Goal: Find contact information: Find contact information

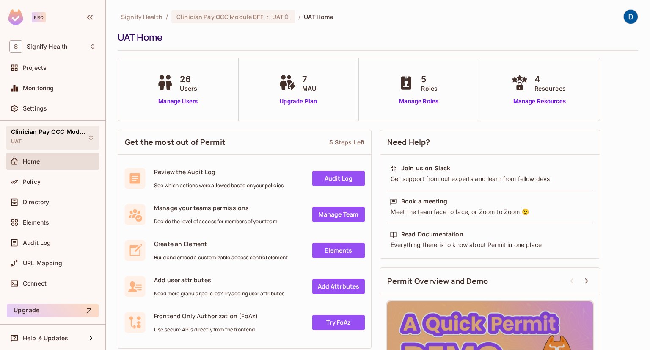
click at [64, 138] on div "Clinician Pay OCC Module BFF UAT" at bounding box center [47, 137] width 73 height 18
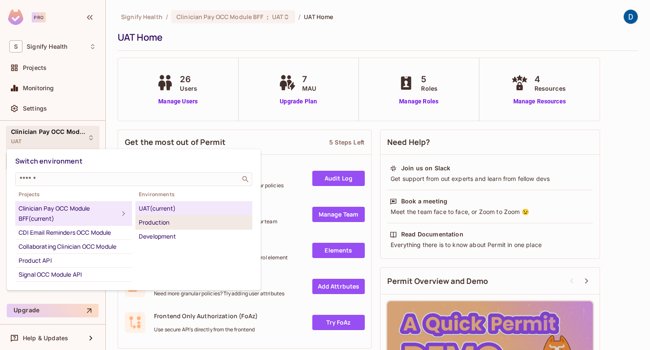
click at [146, 220] on div "Production" at bounding box center [194, 222] width 110 height 10
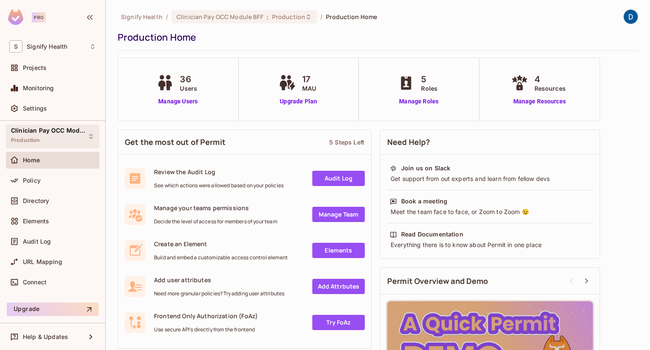
click at [58, 132] on span "Clinician Pay OCC Module BFF" at bounding box center [49, 130] width 76 height 7
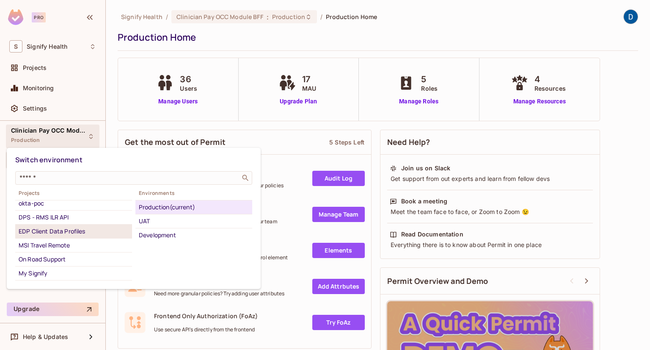
scroll to position [127, 0]
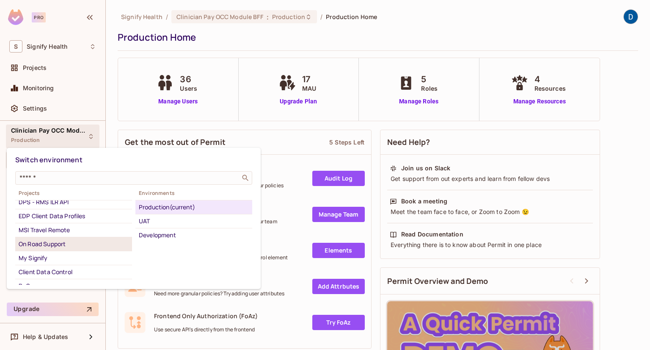
click at [52, 243] on div "On Road Support" at bounding box center [74, 244] width 110 height 10
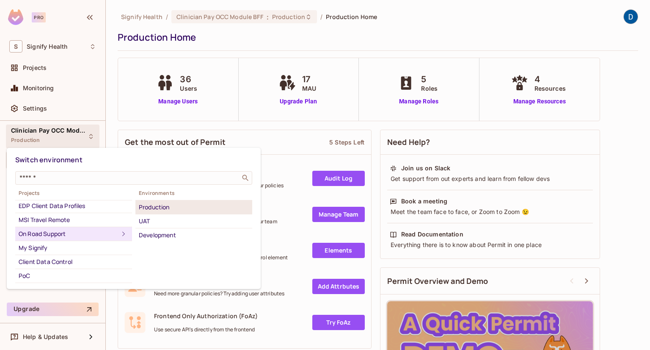
click at [159, 211] on div "Production" at bounding box center [194, 207] width 110 height 10
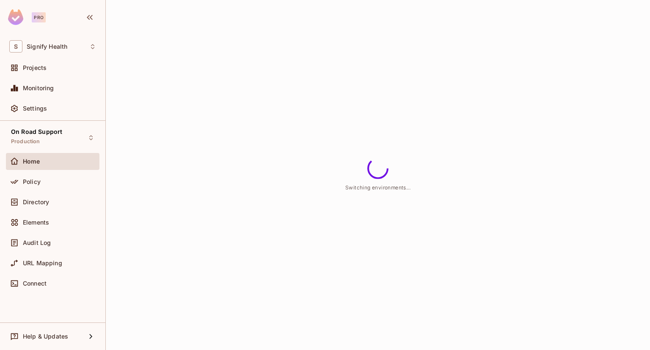
scroll to position [117, 0]
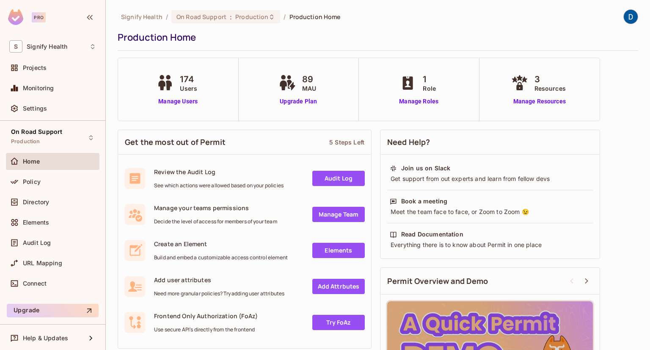
click at [624, 18] on img at bounding box center [631, 17] width 14 height 14
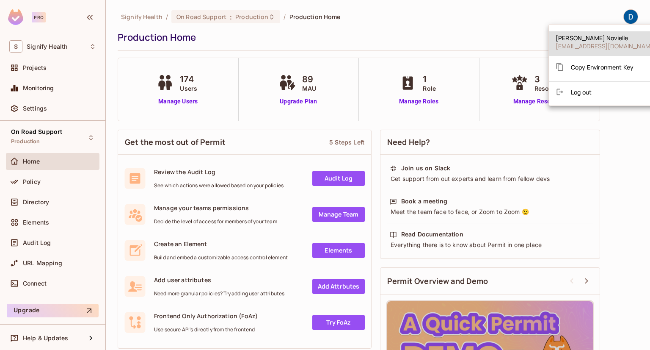
click at [598, 66] on span "Copy Environment Key" at bounding box center [602, 67] width 63 height 8
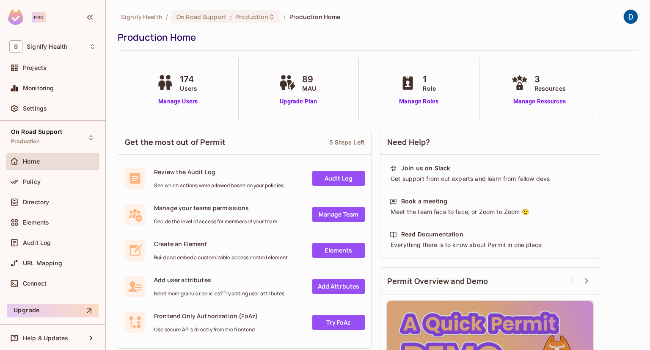
click at [533, 16] on div "Signify Health / On Road Support : Production / Production Home" at bounding box center [378, 16] width 521 height 15
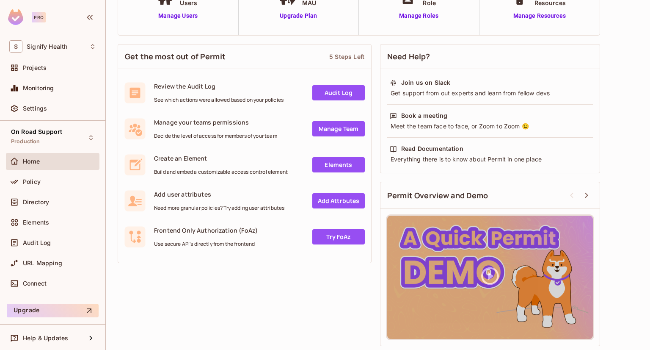
scroll to position [0, 0]
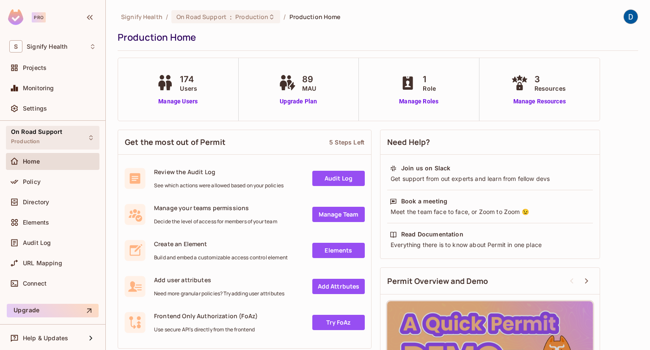
click at [55, 139] on div "On Road Support Production" at bounding box center [36, 137] width 51 height 18
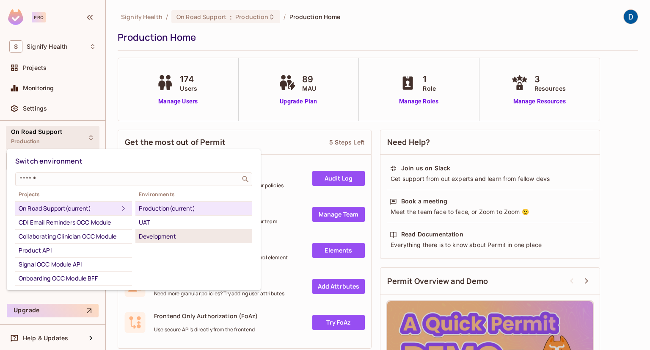
click at [171, 241] on li "Development" at bounding box center [193, 236] width 117 height 14
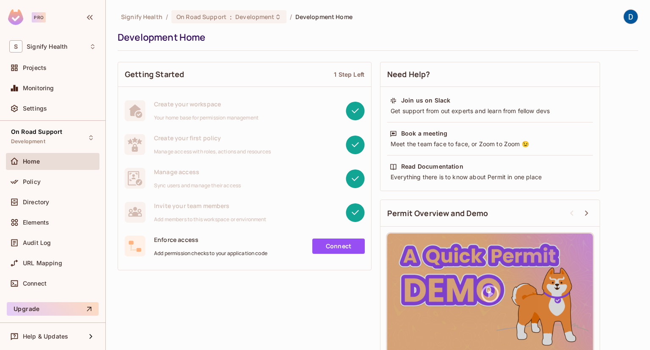
click at [624, 19] on img at bounding box center [631, 17] width 14 height 14
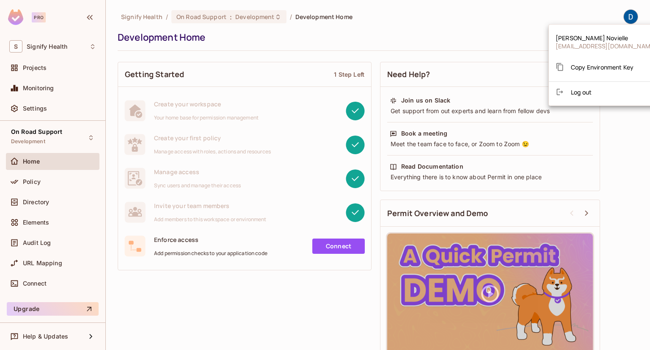
click at [621, 72] on div "Copy Environment Key" at bounding box center [595, 66] width 78 height 17
click at [327, 48] on div at bounding box center [325, 175] width 650 height 350
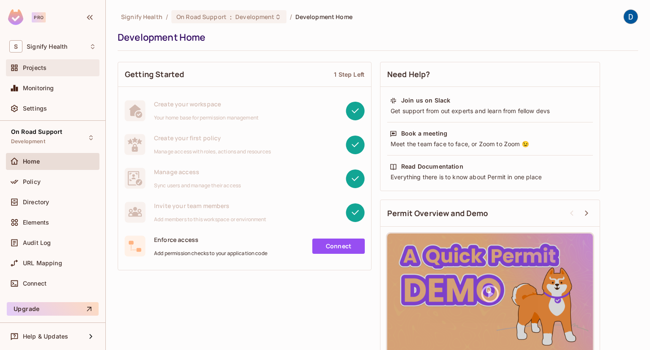
click at [29, 63] on div "Projects" at bounding box center [52, 68] width 87 height 10
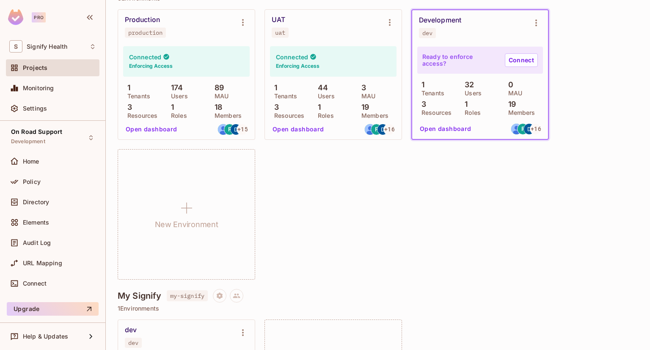
scroll to position [3302, 0]
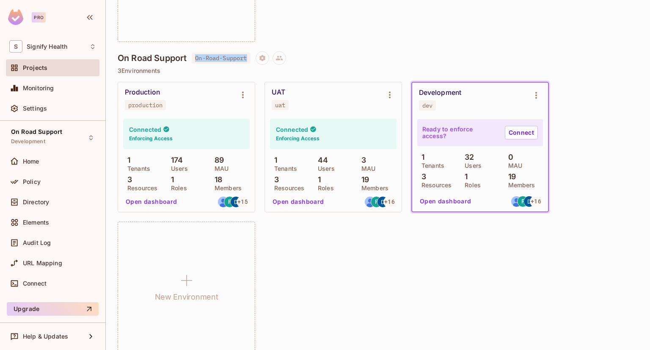
drag, startPoint x: 249, startPoint y: 56, endPoint x: 197, endPoint y: 54, distance: 52.1
click at [197, 54] on span "On-Road-Support" at bounding box center [221, 57] width 58 height 11
copy span "On-Road-Support"
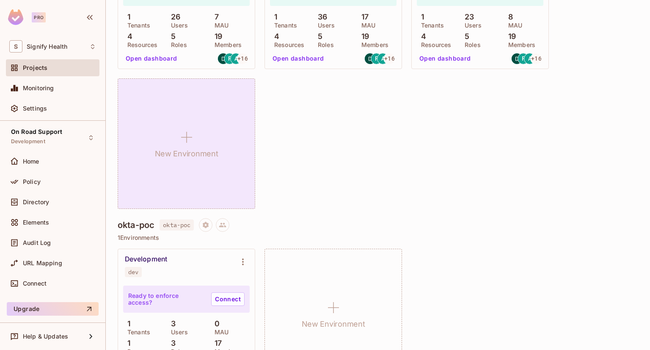
scroll to position [1958, 0]
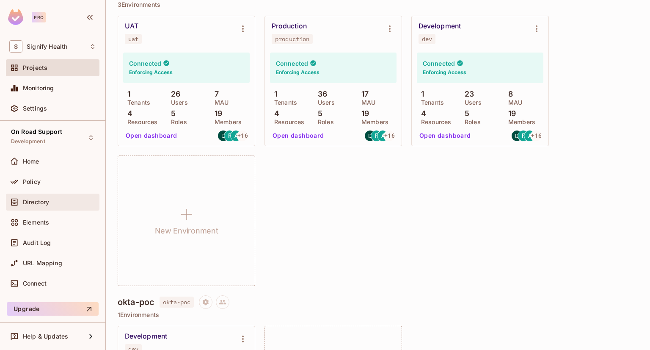
click at [48, 205] on div "Directory" at bounding box center [52, 202] width 87 height 10
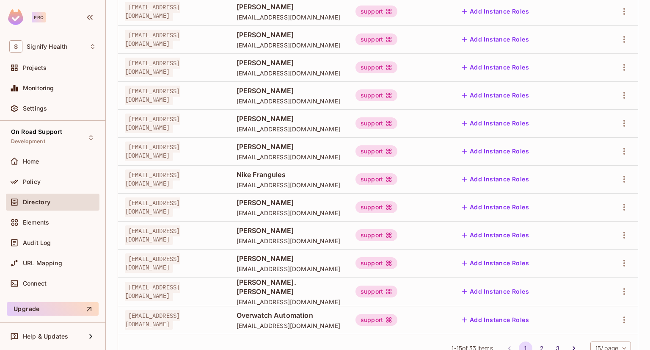
scroll to position [242, 0]
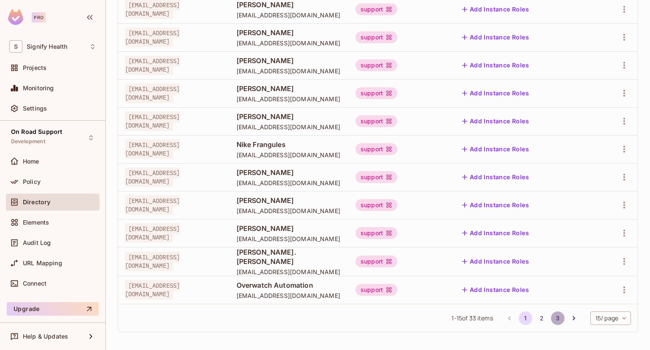
click at [551, 315] on button "3" at bounding box center [558, 318] width 14 height 14
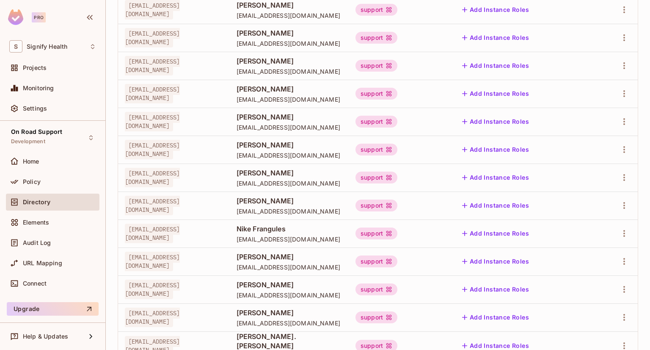
scroll to position [242, 0]
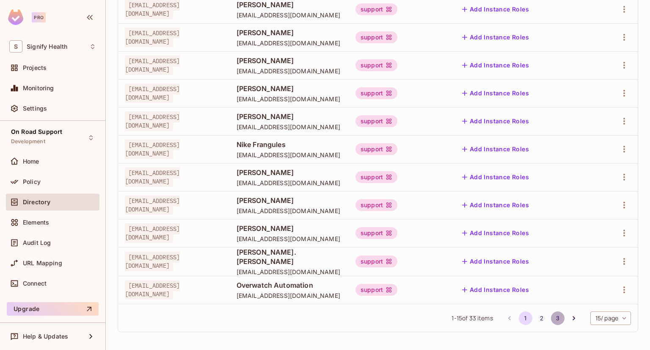
click at [551, 313] on button "3" at bounding box center [558, 318] width 14 height 14
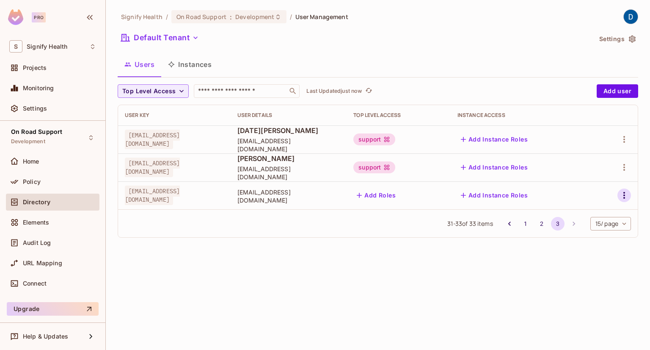
click at [623, 197] on icon "button" at bounding box center [624, 195] width 10 height 10
click at [602, 226] on li "Edit Attributes" at bounding box center [587, 233] width 75 height 19
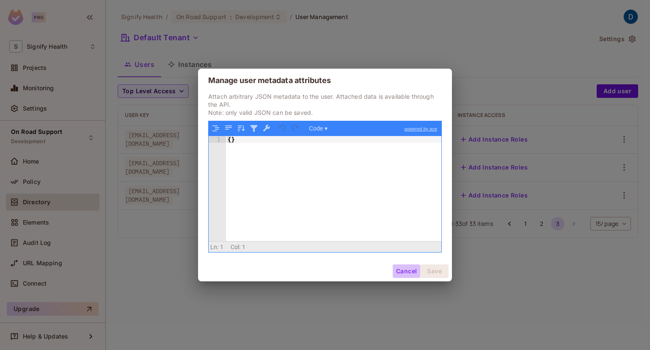
click at [410, 269] on button "Cancel" at bounding box center [407, 271] width 28 height 14
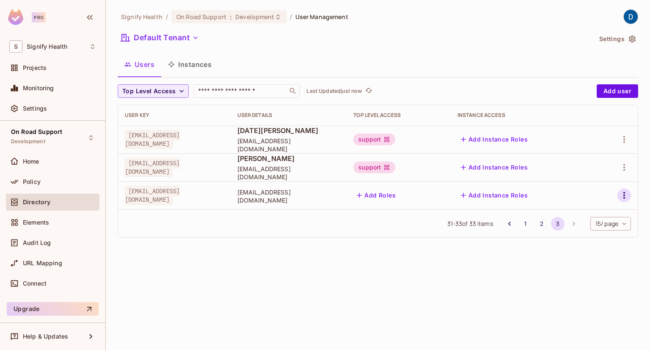
click at [626, 191] on icon "button" at bounding box center [624, 195] width 10 height 10
click at [606, 213] on li "Edit" at bounding box center [587, 214] width 75 height 19
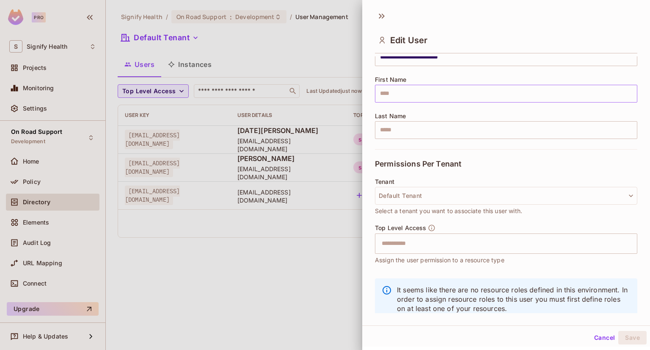
scroll to position [108, 0]
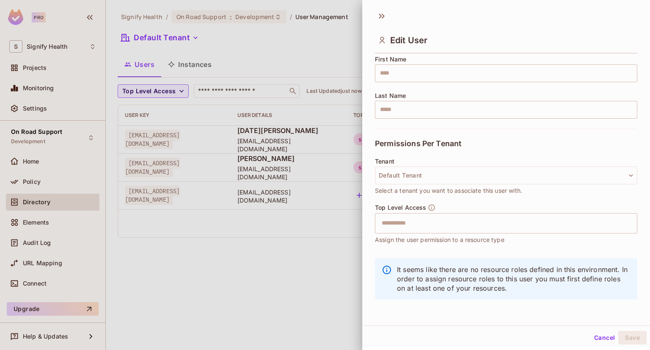
click at [591, 331] on button "Cancel" at bounding box center [605, 338] width 28 height 14
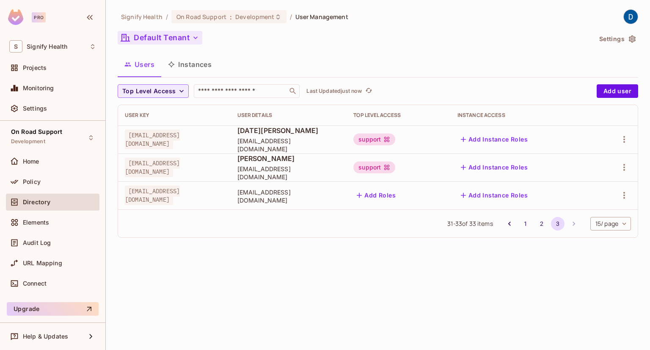
click at [146, 43] on button "Default Tenant" at bounding box center [160, 38] width 85 height 14
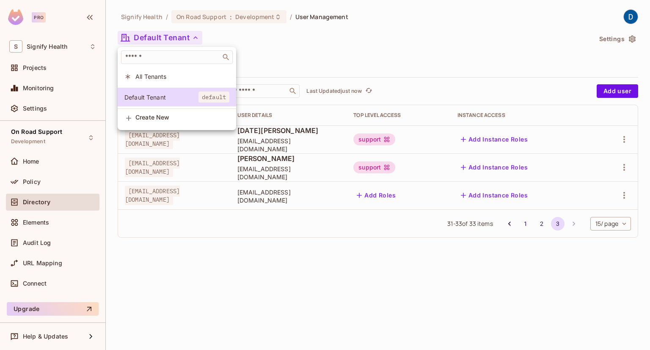
click at [66, 144] on div at bounding box center [325, 175] width 650 height 350
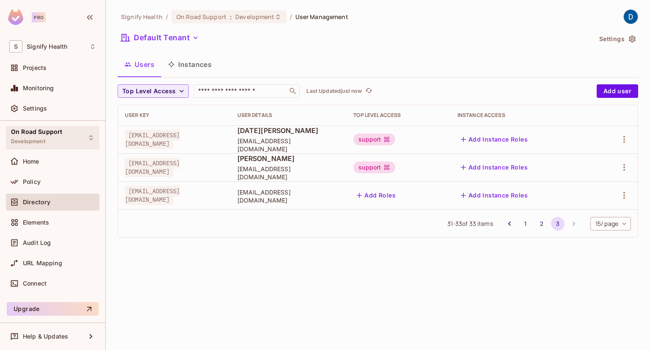
click at [83, 130] on div "On Road Support Development" at bounding box center [53, 137] width 94 height 23
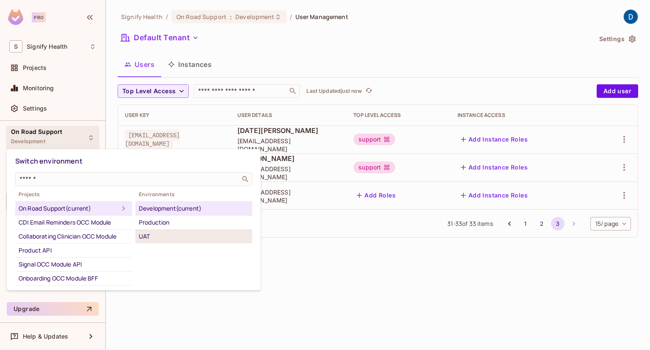
click at [146, 232] on div "UAT" at bounding box center [194, 236] width 110 height 10
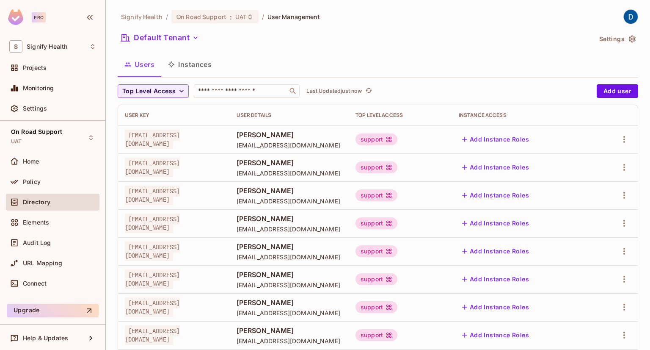
scroll to position [242, 0]
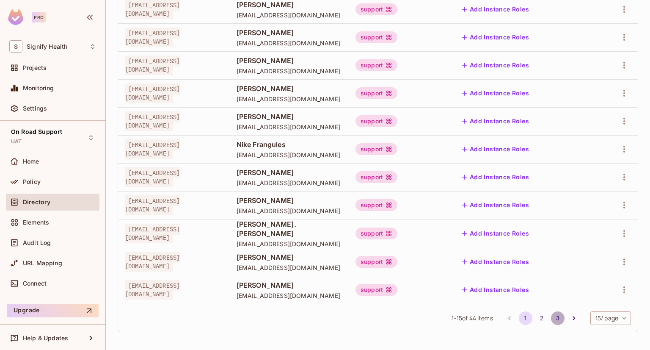
click at [551, 315] on button "3" at bounding box center [558, 318] width 14 height 14
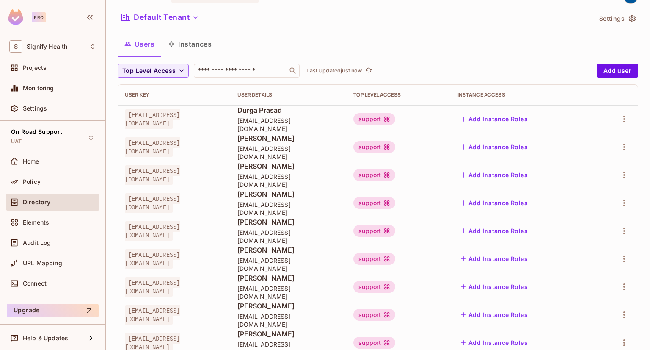
scroll to position [0, 0]
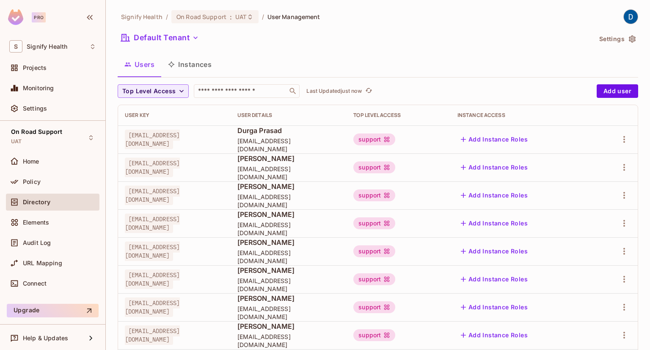
click at [624, 20] on img at bounding box center [631, 17] width 14 height 14
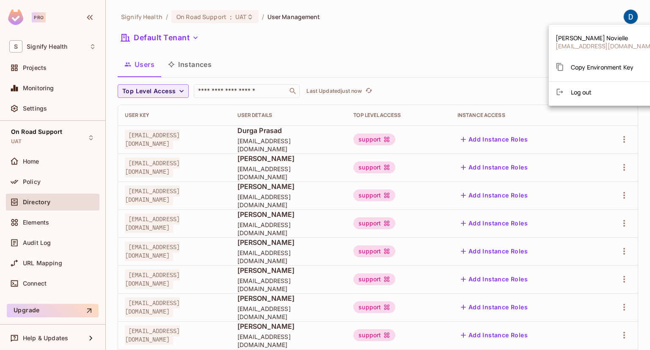
click at [602, 68] on span "Copy Environment Key" at bounding box center [602, 67] width 63 height 8
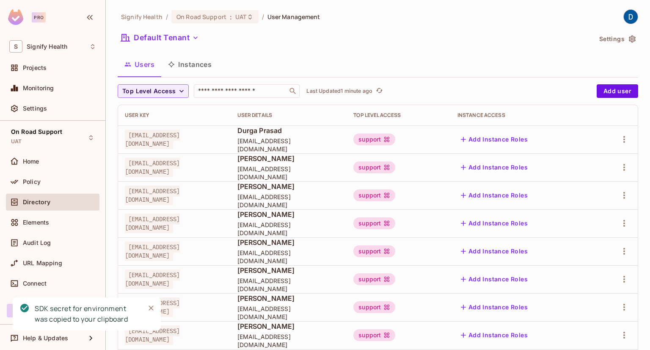
click at [624, 17] on img at bounding box center [631, 17] width 14 height 14
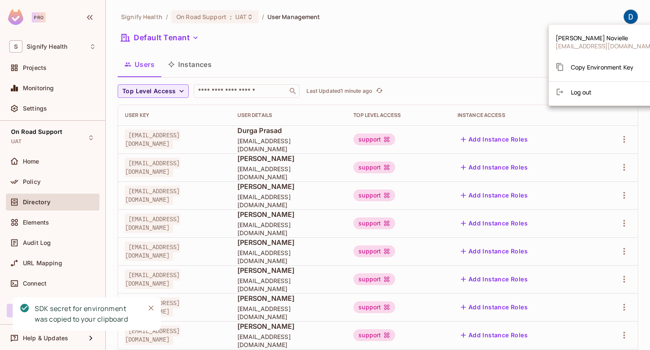
click at [604, 59] on div "Copy Environment Key" at bounding box center [595, 66] width 78 height 17
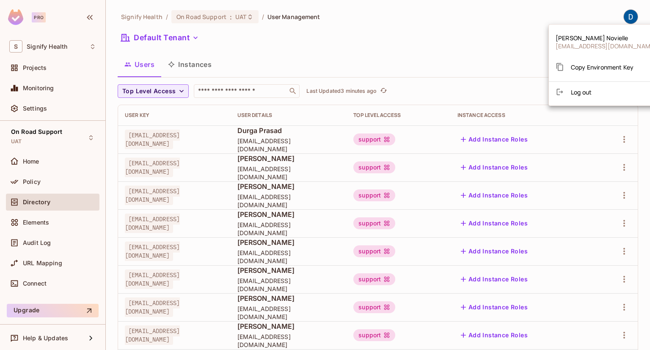
click at [44, 139] on div at bounding box center [325, 175] width 650 height 350
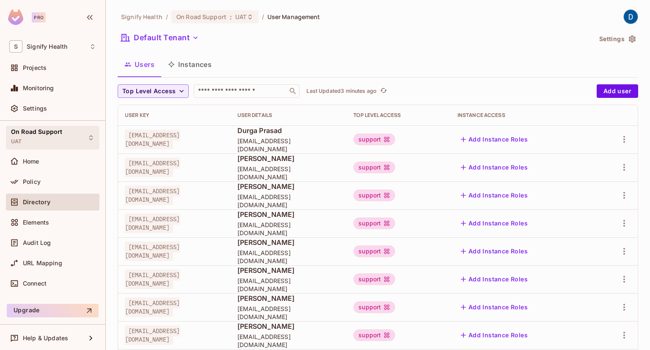
click at [78, 131] on div "On Road Support UAT" at bounding box center [53, 137] width 94 height 23
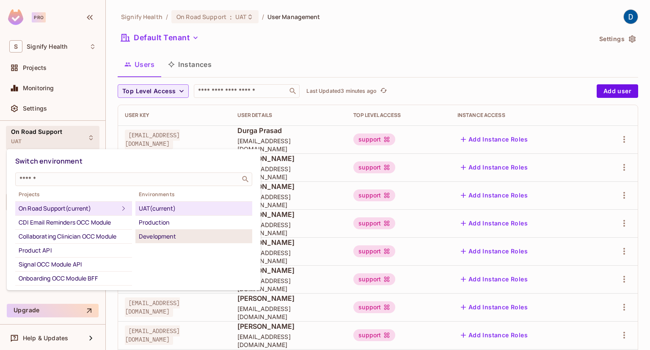
click at [155, 235] on div "Development" at bounding box center [194, 236] width 110 height 10
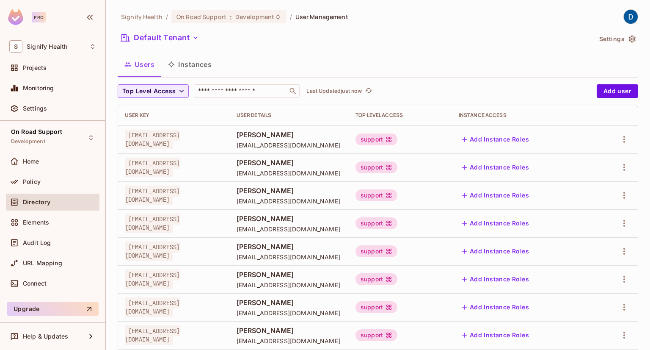
scroll to position [242, 0]
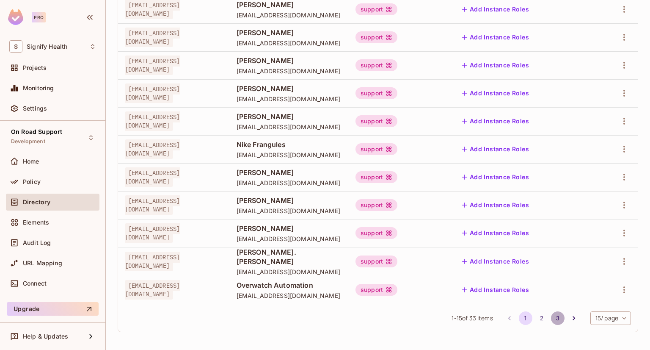
click at [555, 316] on button "3" at bounding box center [558, 318] width 14 height 14
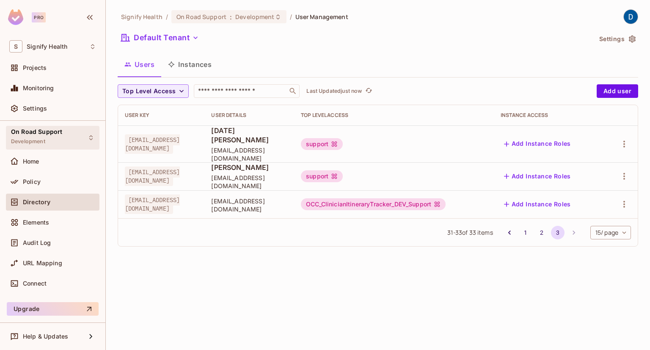
click at [56, 142] on div "On Road Support Development" at bounding box center [36, 137] width 51 height 18
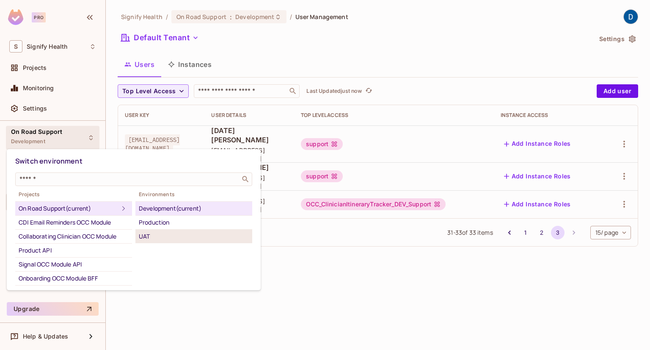
click at [196, 232] on div "UAT" at bounding box center [194, 236] width 110 height 10
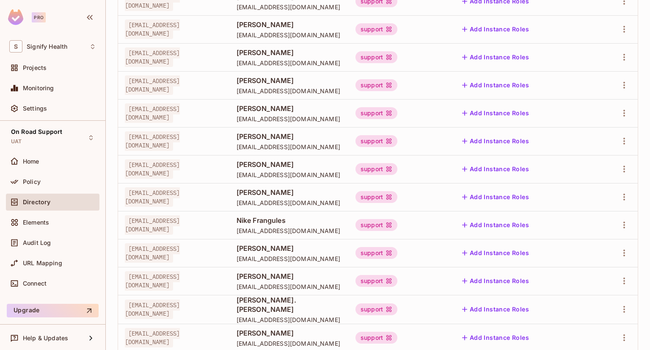
scroll to position [242, 0]
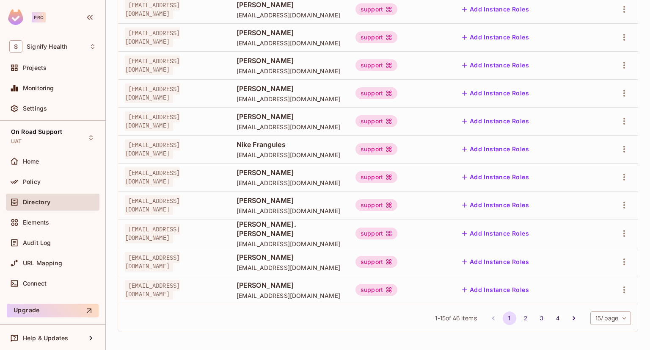
click at [551, 315] on button "4" at bounding box center [558, 318] width 14 height 14
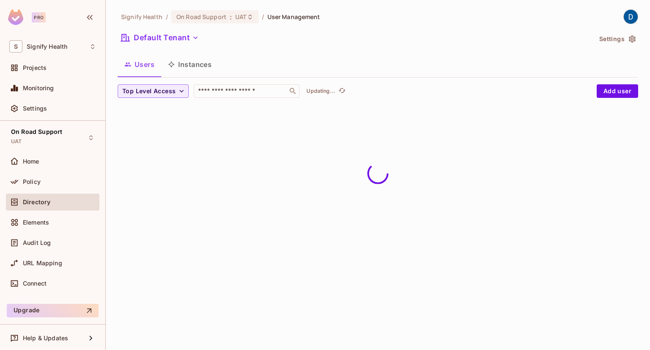
scroll to position [0, 0]
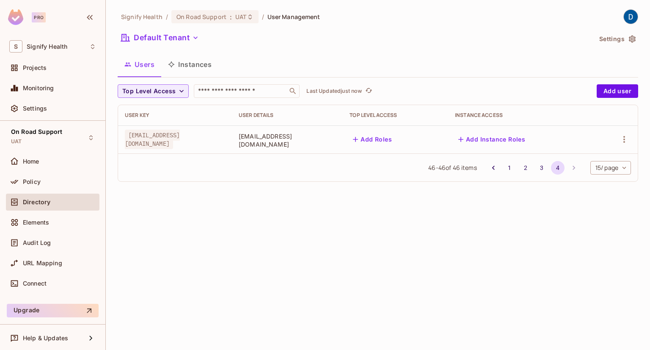
click at [536, 168] on button "3" at bounding box center [542, 168] width 14 height 14
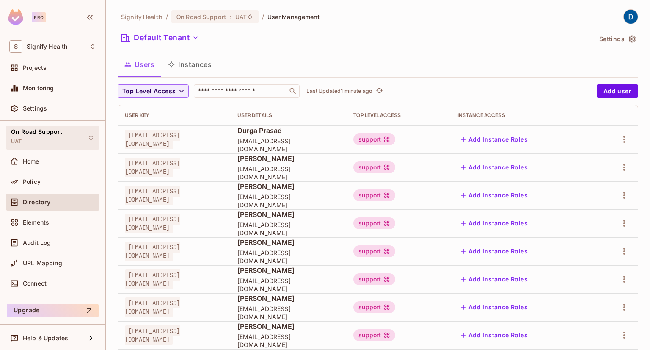
click at [52, 133] on span "On Road Support" at bounding box center [36, 131] width 51 height 7
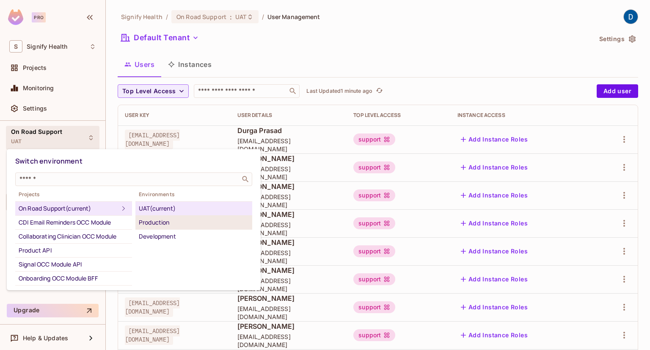
click at [166, 218] on div "Production" at bounding box center [194, 222] width 110 height 10
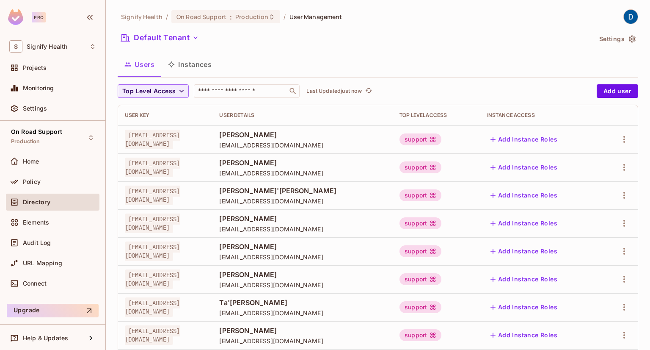
click at [624, 16] on img at bounding box center [631, 17] width 14 height 14
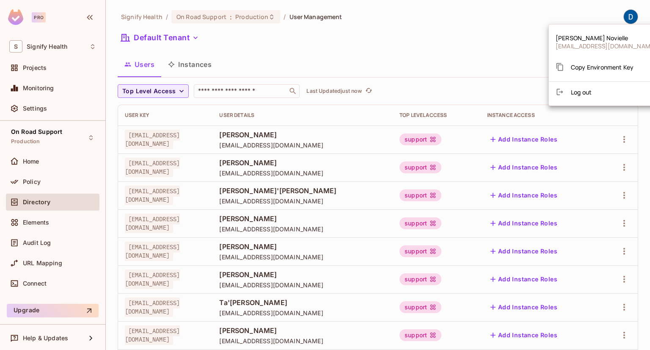
click at [604, 66] on span "Copy Environment Key" at bounding box center [602, 67] width 63 height 8
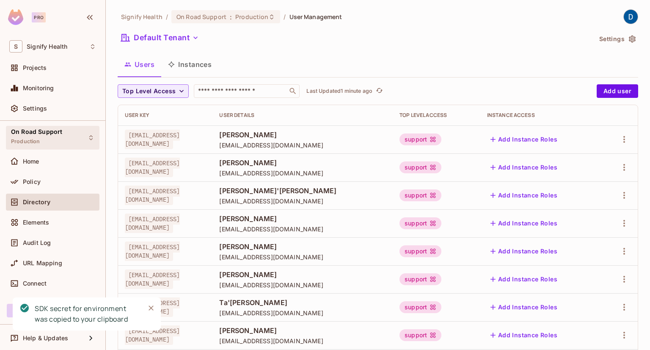
click at [52, 129] on span "On Road Support" at bounding box center [36, 131] width 51 height 7
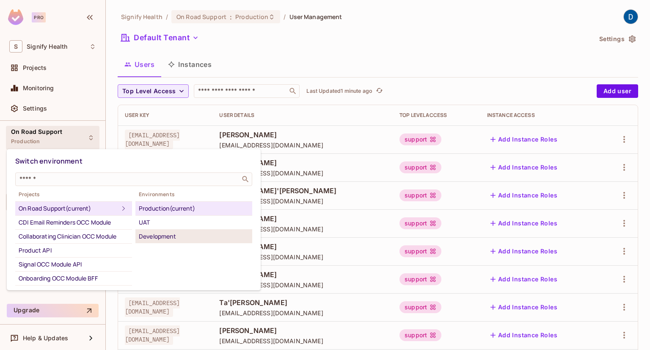
click at [159, 235] on div "Development" at bounding box center [194, 236] width 110 height 10
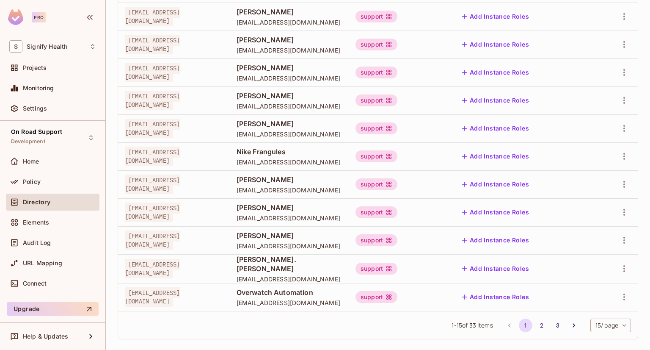
scroll to position [242, 0]
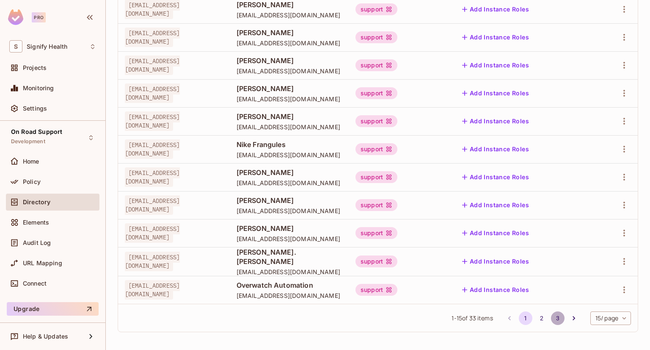
click at [551, 317] on button "3" at bounding box center [558, 318] width 14 height 14
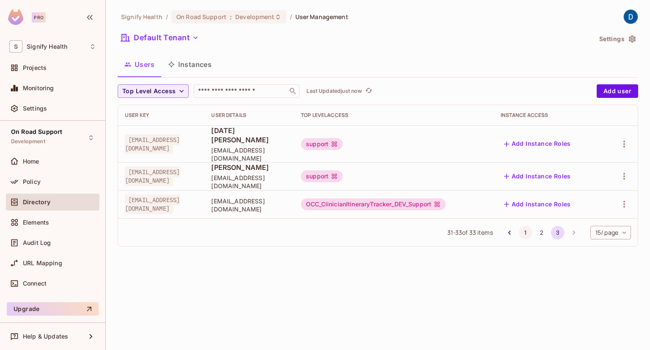
click at [522, 226] on button "1" at bounding box center [526, 233] width 14 height 14
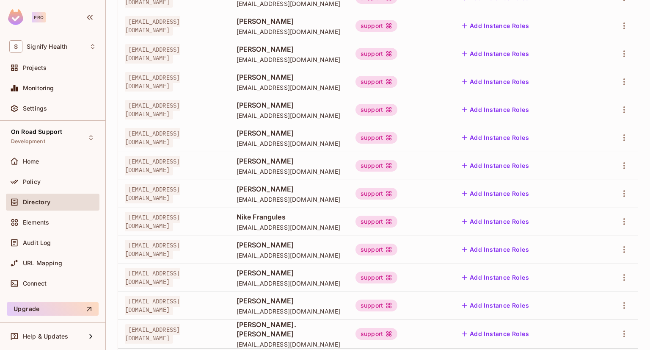
scroll to position [242, 0]
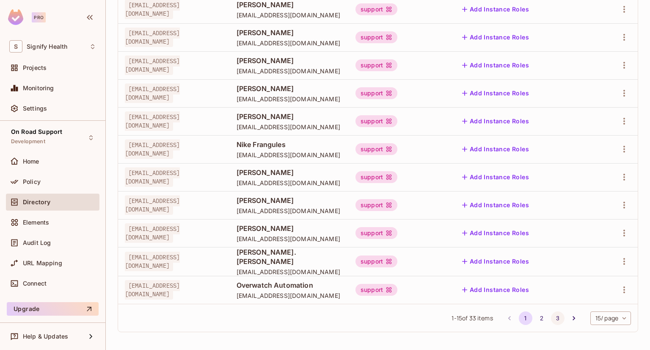
click at [551, 314] on button "3" at bounding box center [558, 318] width 14 height 14
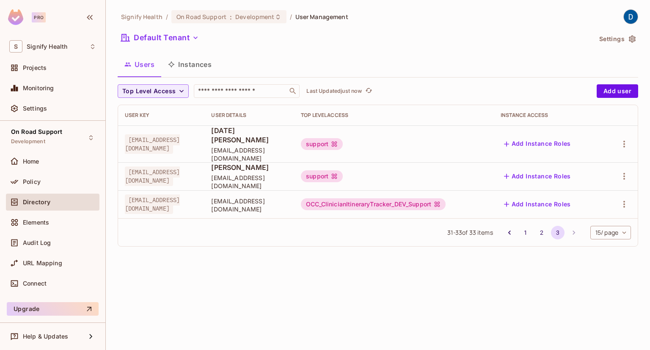
click at [626, 38] on button "Settings" at bounding box center [617, 39] width 42 height 14
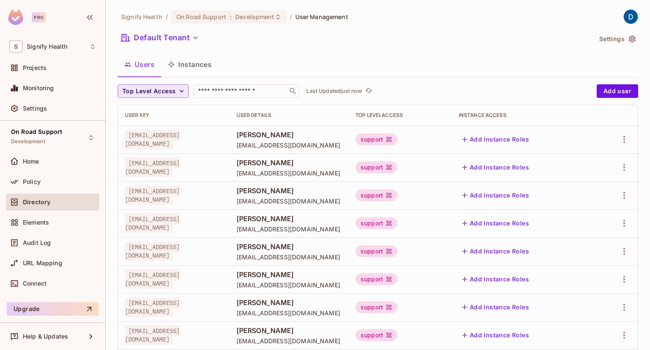
click at [176, 92] on button "Top Level Access" at bounding box center [153, 91] width 71 height 14
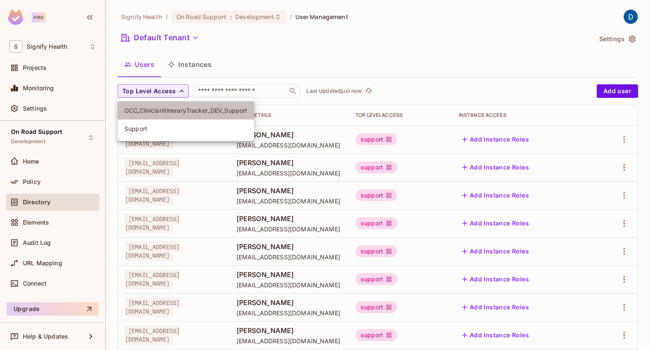
click at [180, 105] on li "OCC_ClinicianItineraryTracker_DEV_Support" at bounding box center [186, 110] width 136 height 18
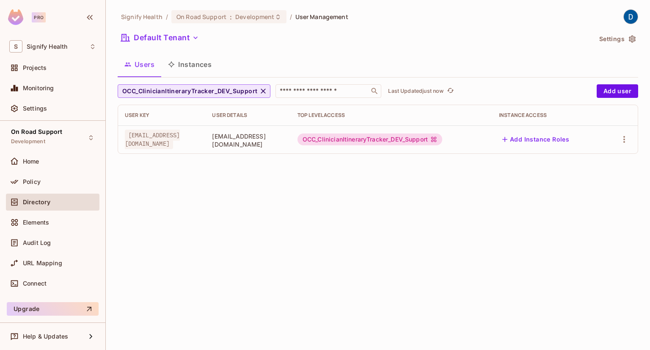
click at [171, 85] on button "OCC_ClinicianItineraryTracker_DEV_Support" at bounding box center [194, 91] width 153 height 14
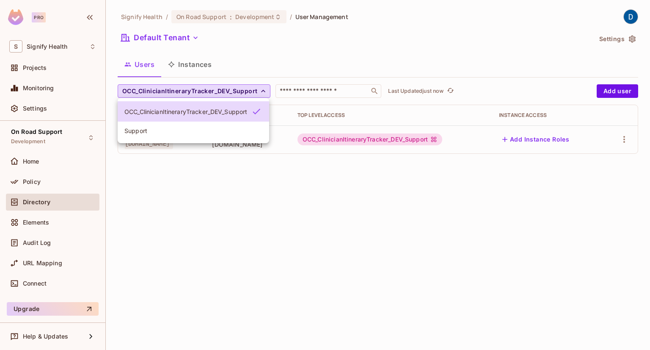
click at [169, 134] on span "Support" at bounding box center [193, 131] width 138 height 8
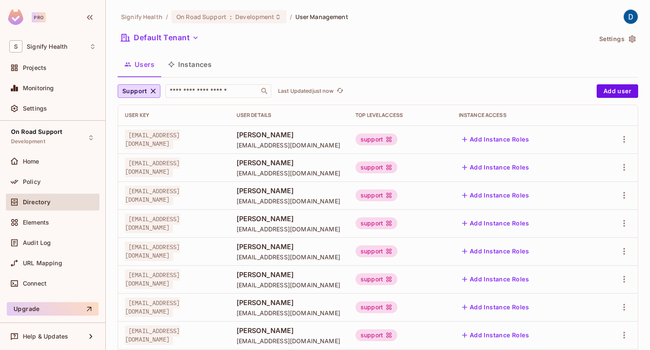
scroll to position [242, 0]
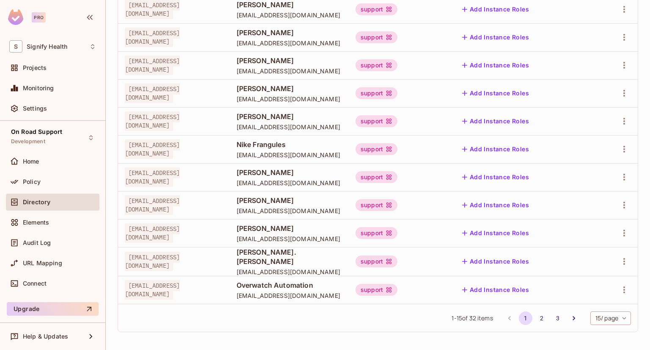
click at [601, 312] on body "Pro S Signify Health Projects Monitoring Settings On Road Support Development H…" at bounding box center [325, 175] width 650 height 350
click at [603, 328] on li "100 / page" at bounding box center [603, 331] width 42 height 18
click at [603, 328] on div "Signify Health / On Road Support : Development / User Management Default Tenant…" at bounding box center [378, 175] width 544 height 350
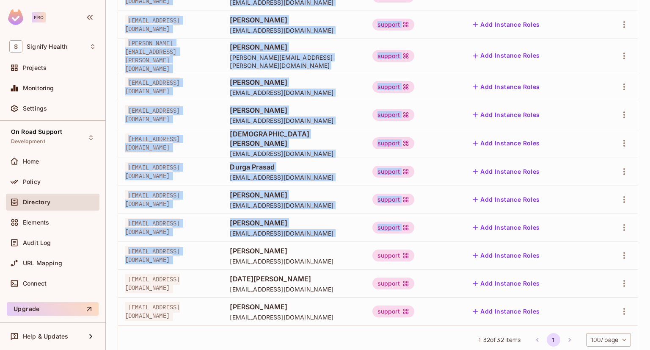
scroll to position [716, 0]
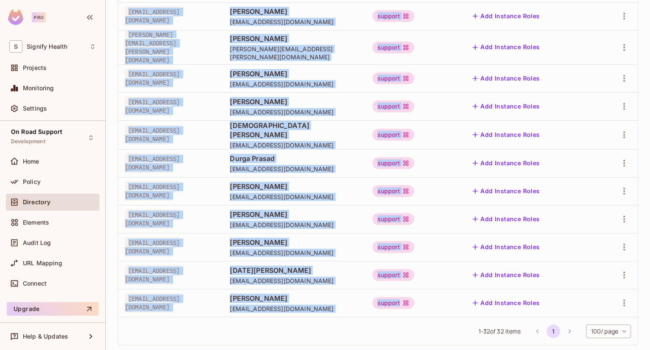
drag, startPoint x: 123, startPoint y: 136, endPoint x: 492, endPoint y: 287, distance: 398.8
copy tbody "[EMAIL_ADDRESS][DOMAIN_NAME] [PERSON_NAME] [EMAIL_ADDRESS][DOMAIN_NAME] support…"
click at [312, 317] on div "1 - 32 of 32 items 1 100 / page *** ​" at bounding box center [378, 331] width 520 height 28
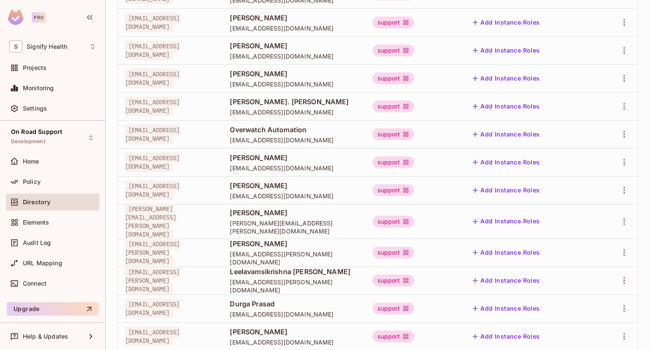
scroll to position [466, 0]
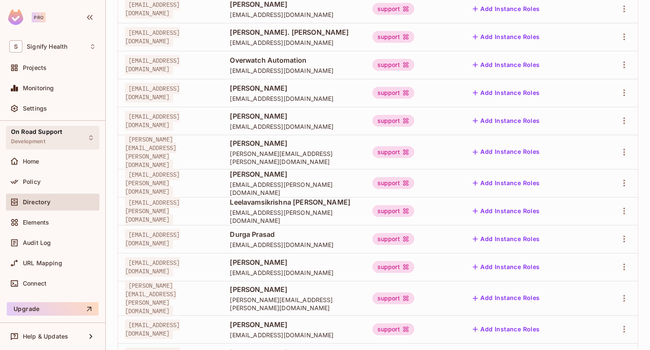
click at [21, 146] on div "On Road Support Development" at bounding box center [36, 137] width 51 height 18
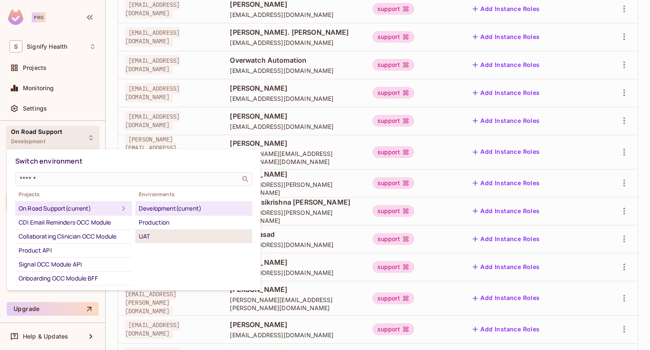
click at [159, 238] on div "UAT" at bounding box center [194, 236] width 110 height 10
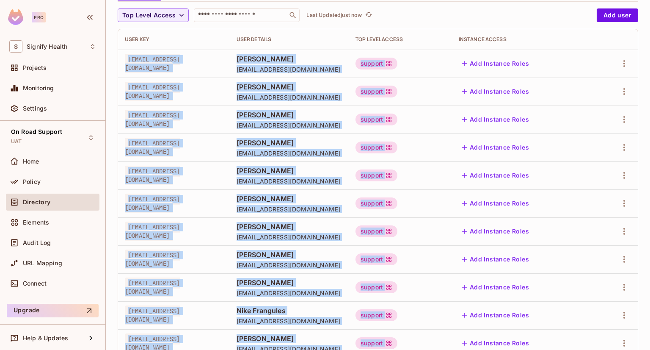
scroll to position [242, 0]
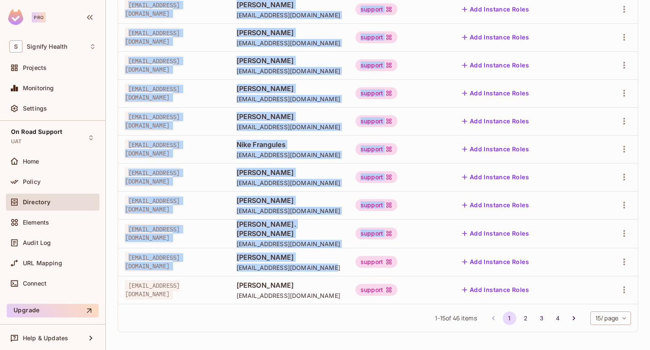
drag, startPoint x: 124, startPoint y: 141, endPoint x: 444, endPoint y: 258, distance: 340.7
click at [389, 273] on tbody "[EMAIL_ADDRESS][DOMAIN_NAME] [PERSON_NAME] [EMAIL_ADDRESS][DOMAIN_NAME] support…" at bounding box center [378, 94] width 520 height 420
click at [591, 321] on body "Pro S Signify Health Projects Monitoring Settings On Road Support UAT Home Poli…" at bounding box center [325, 175] width 650 height 350
click at [595, 326] on li "100 / page" at bounding box center [603, 331] width 42 height 18
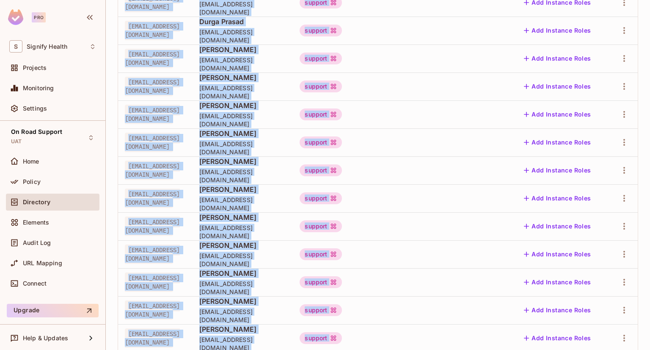
scroll to position [1114, 0]
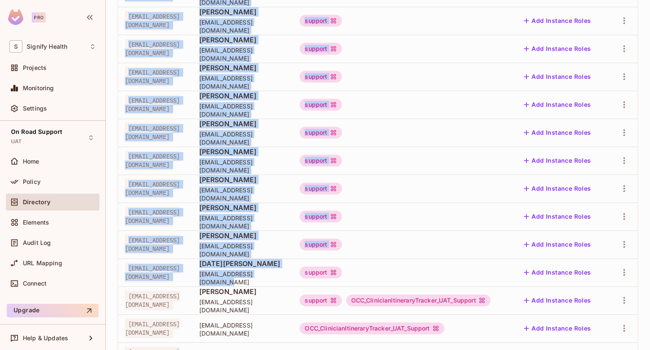
drag, startPoint x: 124, startPoint y: 134, endPoint x: 369, endPoint y: 206, distance: 254.9
copy tbody "[EMAIL_ADDRESS][DOMAIN_NAME] [PERSON_NAME] [EMAIL_ADDRESS][DOMAIN_NAME] support…"
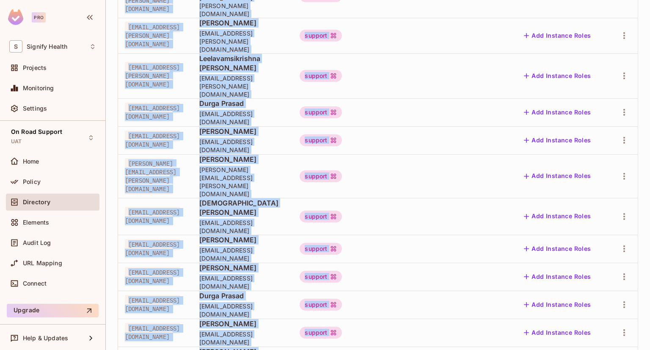
scroll to position [648, 0]
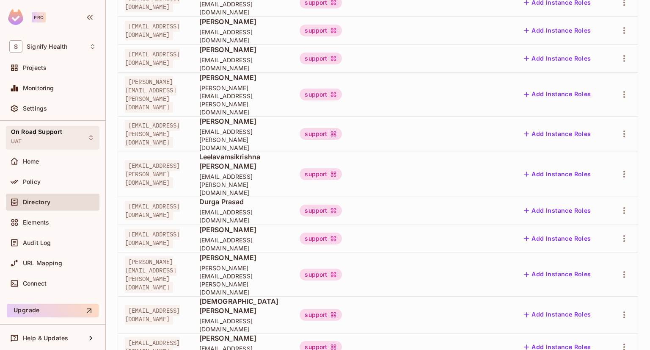
click at [45, 134] on span "On Road Support" at bounding box center [36, 131] width 51 height 7
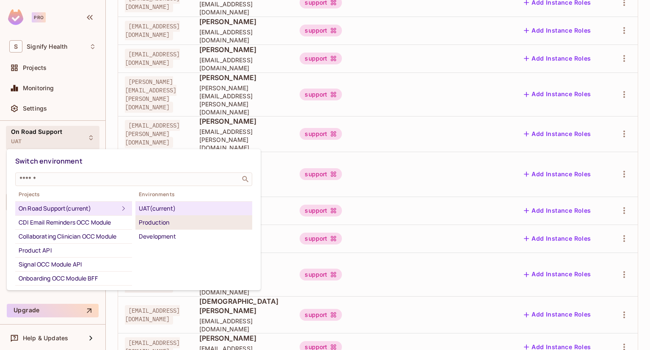
click at [207, 221] on div "Production" at bounding box center [194, 222] width 110 height 10
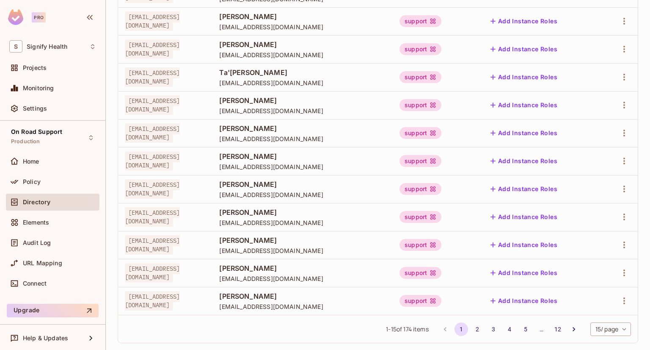
scroll to position [242, 0]
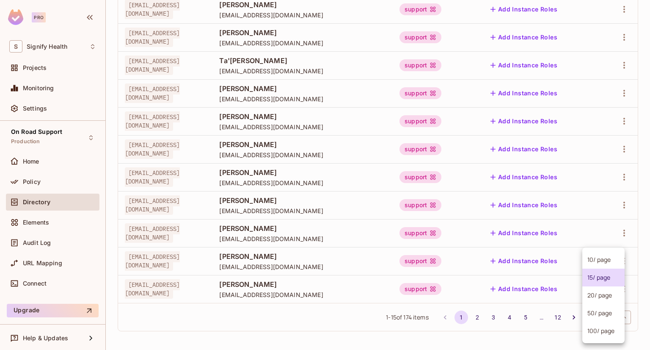
click at [604, 312] on body "Pro S Signify Health Projects Monitoring Settings On Road Support Production Ho…" at bounding box center [325, 175] width 650 height 350
click at [601, 329] on li "100 / page" at bounding box center [603, 331] width 42 height 18
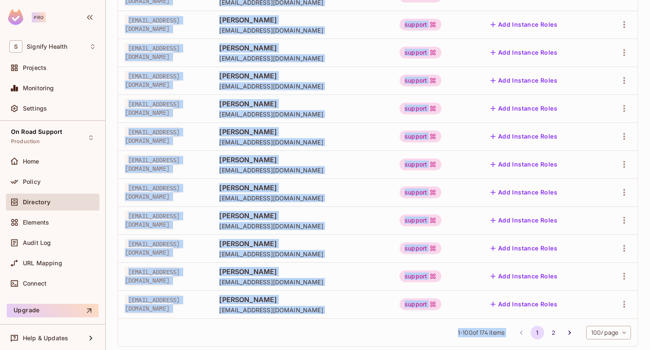
scroll to position [2616, 0]
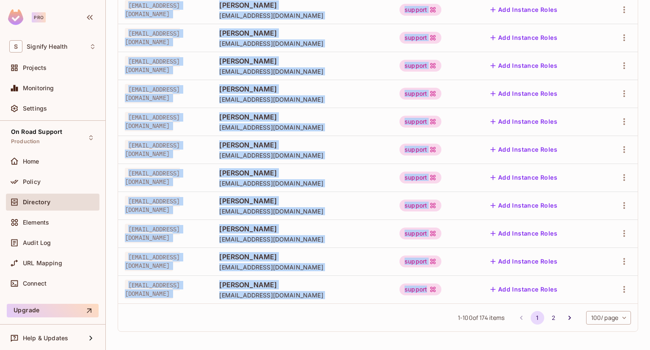
drag, startPoint x: 126, startPoint y: 137, endPoint x: 479, endPoint y: 287, distance: 383.3
copy tbody "[EMAIL_ADDRESS][DOMAIN_NAME] [PERSON_NAME] [EMAIL_ADDRESS][DOMAIN_NAME] support…"
click at [547, 312] on button "2" at bounding box center [554, 318] width 14 height 14
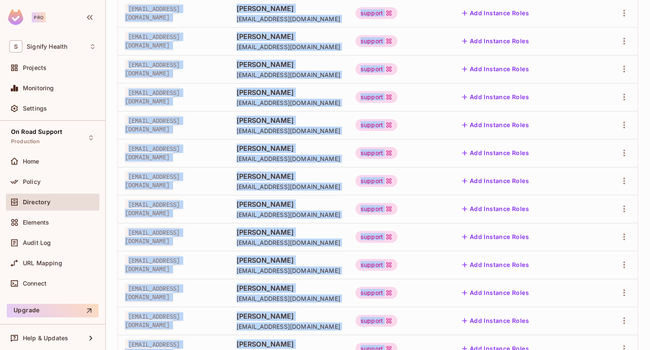
scroll to position [1890, 0]
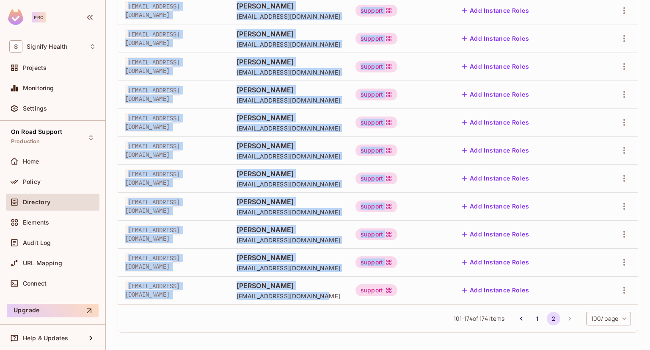
drag, startPoint x: 124, startPoint y: 134, endPoint x: 397, endPoint y: 290, distance: 314.0
copy tbody "[EMAIL_ADDRESS][DOMAIN_NAME] [PERSON_NAME] [EMAIL_ADDRESS][DOMAIN_NAME] support…"
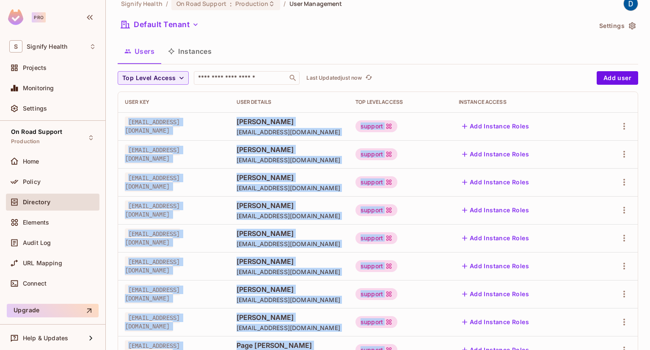
scroll to position [0, 0]
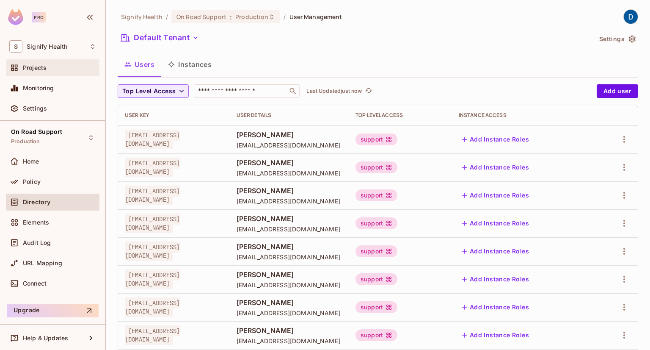
click at [47, 69] on div "Projects" at bounding box center [59, 67] width 73 height 7
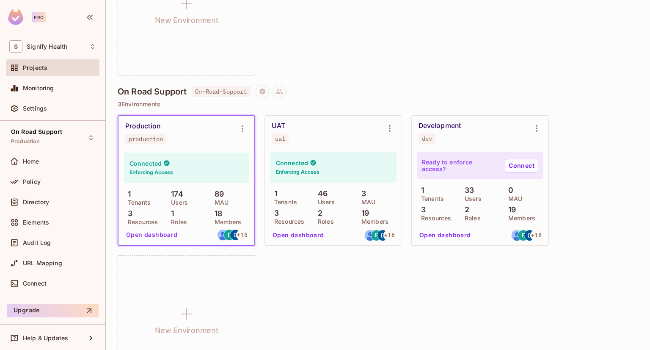
scroll to position [3217, 0]
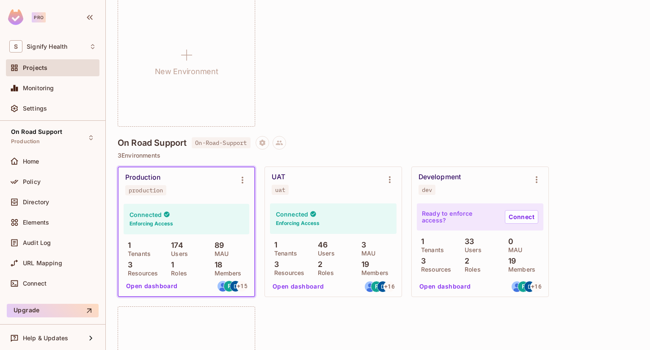
click at [333, 182] on div "UAT uat" at bounding box center [327, 184] width 110 height 22
